Goal: Check status: Check status

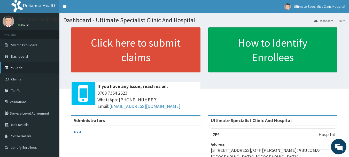
click at [23, 67] on link "PA Code" at bounding box center [29, 67] width 59 height 11
click at [32, 66] on link "PA Code" at bounding box center [29, 67] width 59 height 11
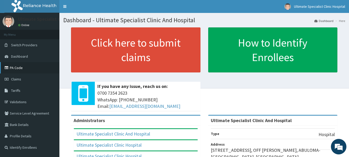
click at [26, 69] on link "PA Code" at bounding box center [29, 67] width 59 height 11
click at [29, 57] on link "Dashboard" at bounding box center [29, 56] width 59 height 11
click at [17, 79] on span "Claims" at bounding box center [16, 79] width 10 height 5
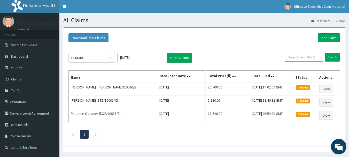
click at [306, 58] on input "text" at bounding box center [304, 57] width 38 height 9
paste input "DPD/10009/B"
click at [331, 57] on input "Search" at bounding box center [332, 57] width 15 height 9
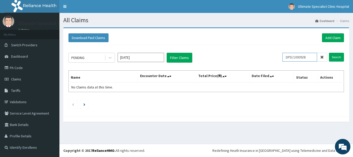
click at [309, 57] on input "DPD/10009/B" at bounding box center [299, 57] width 35 height 9
click at [310, 57] on input "DPD/10009/B" at bounding box center [299, 57] width 35 height 9
type input "D"
type input "R"
paste input "DPD/10009/B"
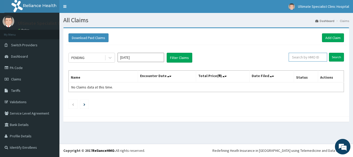
type input "DPD/10009/B"
click at [335, 56] on input "Search" at bounding box center [336, 57] width 15 height 9
click at [25, 66] on link "PA Code" at bounding box center [29, 67] width 59 height 11
